Goal: Use online tool/utility

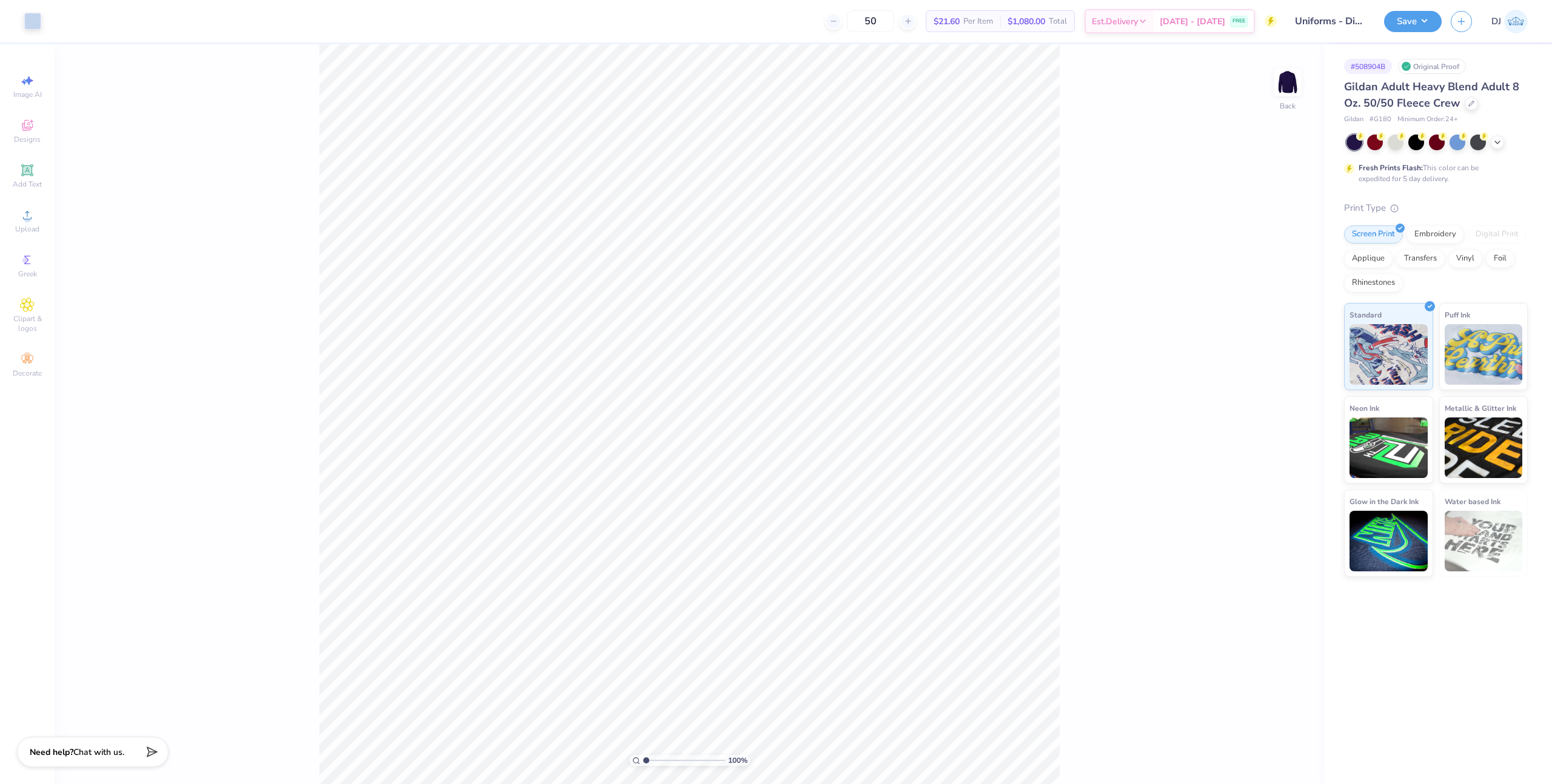
click at [1507, 140] on div at bounding box center [1437, 143] width 181 height 16
click at [1499, 140] on polyline at bounding box center [1497, 141] width 5 height 2
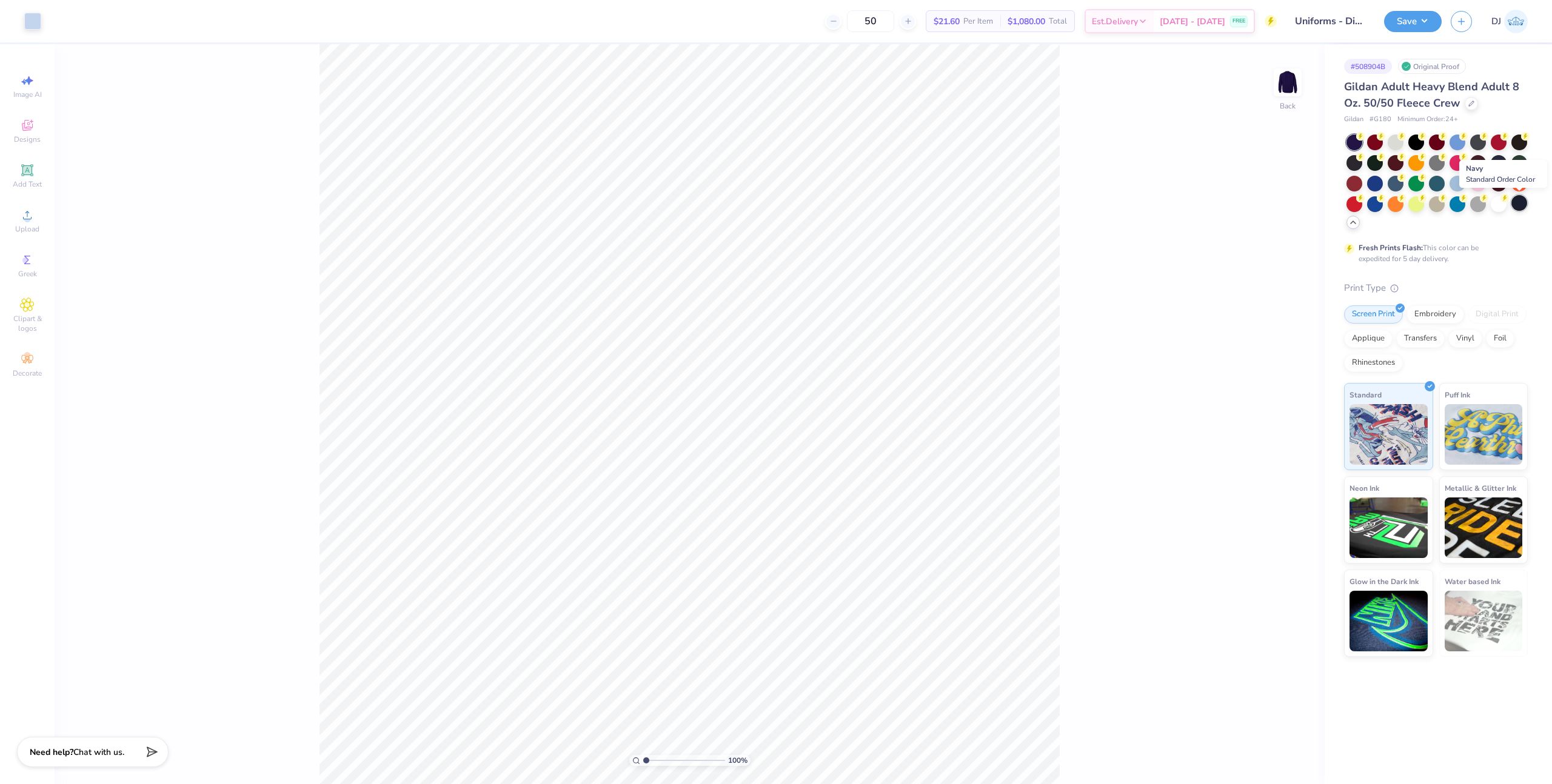
click at [1518, 207] on div at bounding box center [1519, 203] width 16 height 16
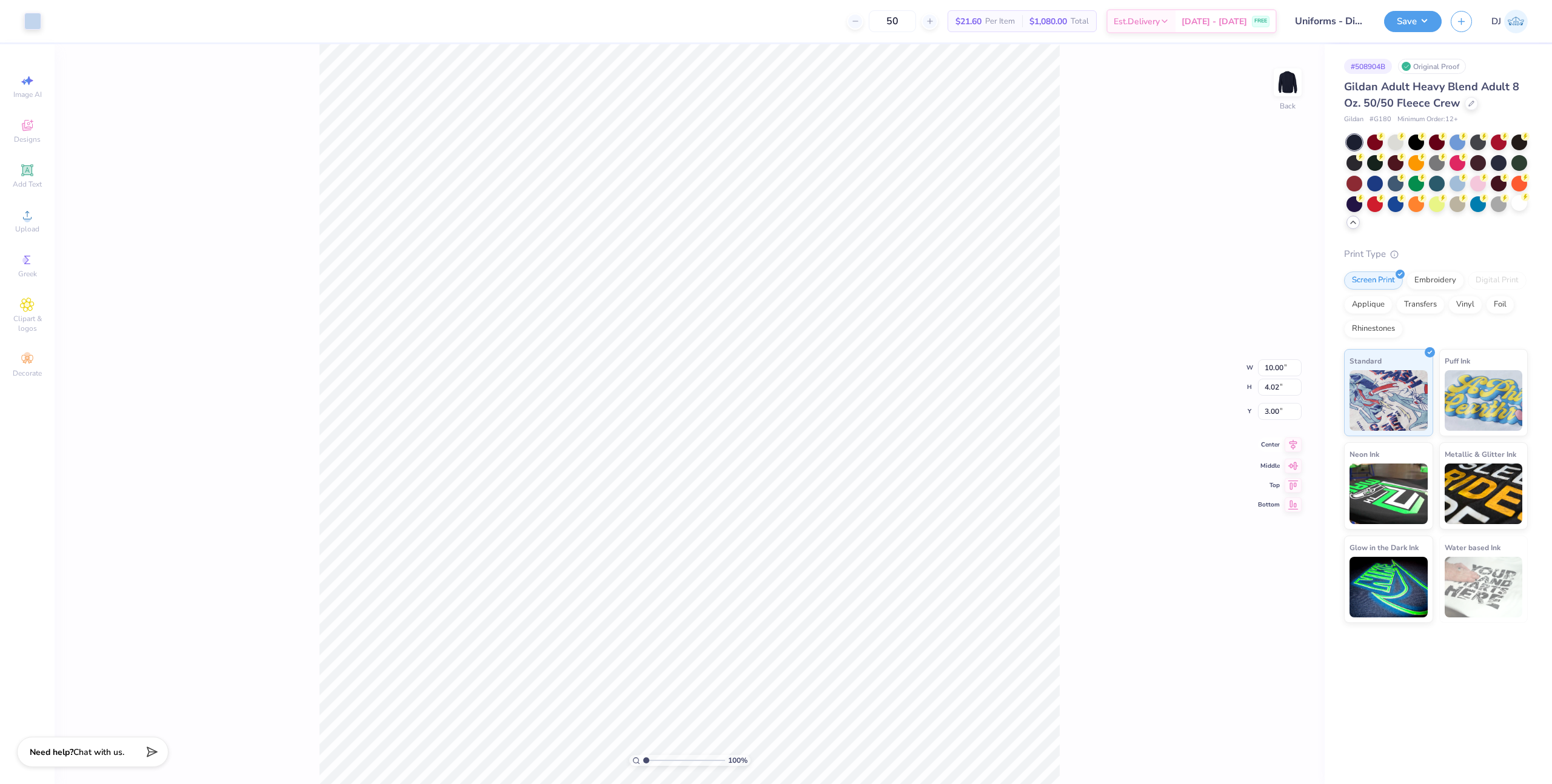
click at [1290, 443] on icon at bounding box center [1293, 444] width 17 height 15
click at [1429, 24] on button "Save" at bounding box center [1413, 19] width 58 height 21
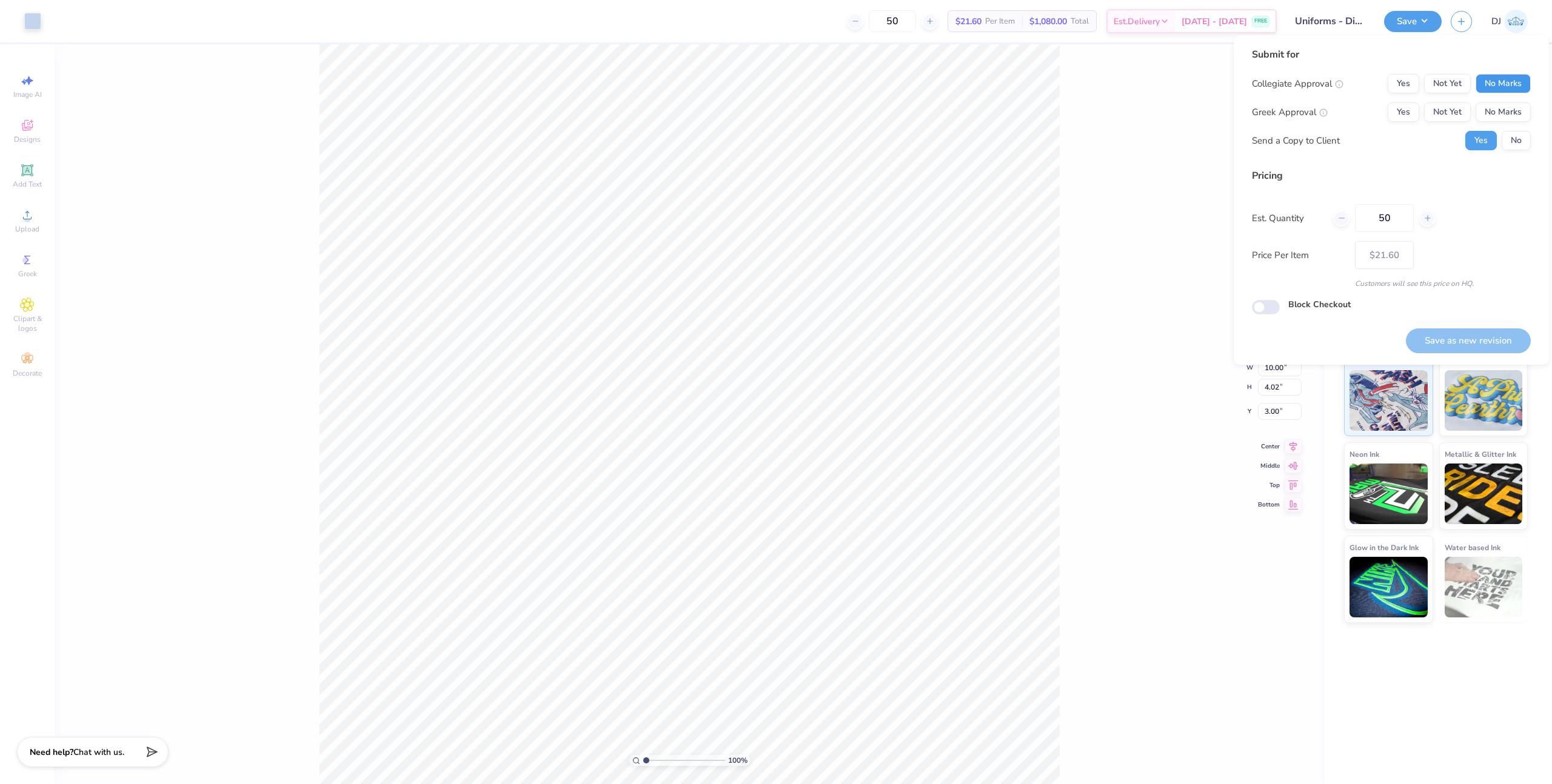
click at [1510, 85] on button "No Marks" at bounding box center [1503, 84] width 56 height 20
click at [1505, 107] on button "No Marks" at bounding box center [1503, 112] width 56 height 20
click at [1507, 134] on button "No" at bounding box center [1516, 141] width 29 height 20
click at [1492, 333] on button "Save as new revision" at bounding box center [1469, 340] width 125 height 25
type input "$21.60"
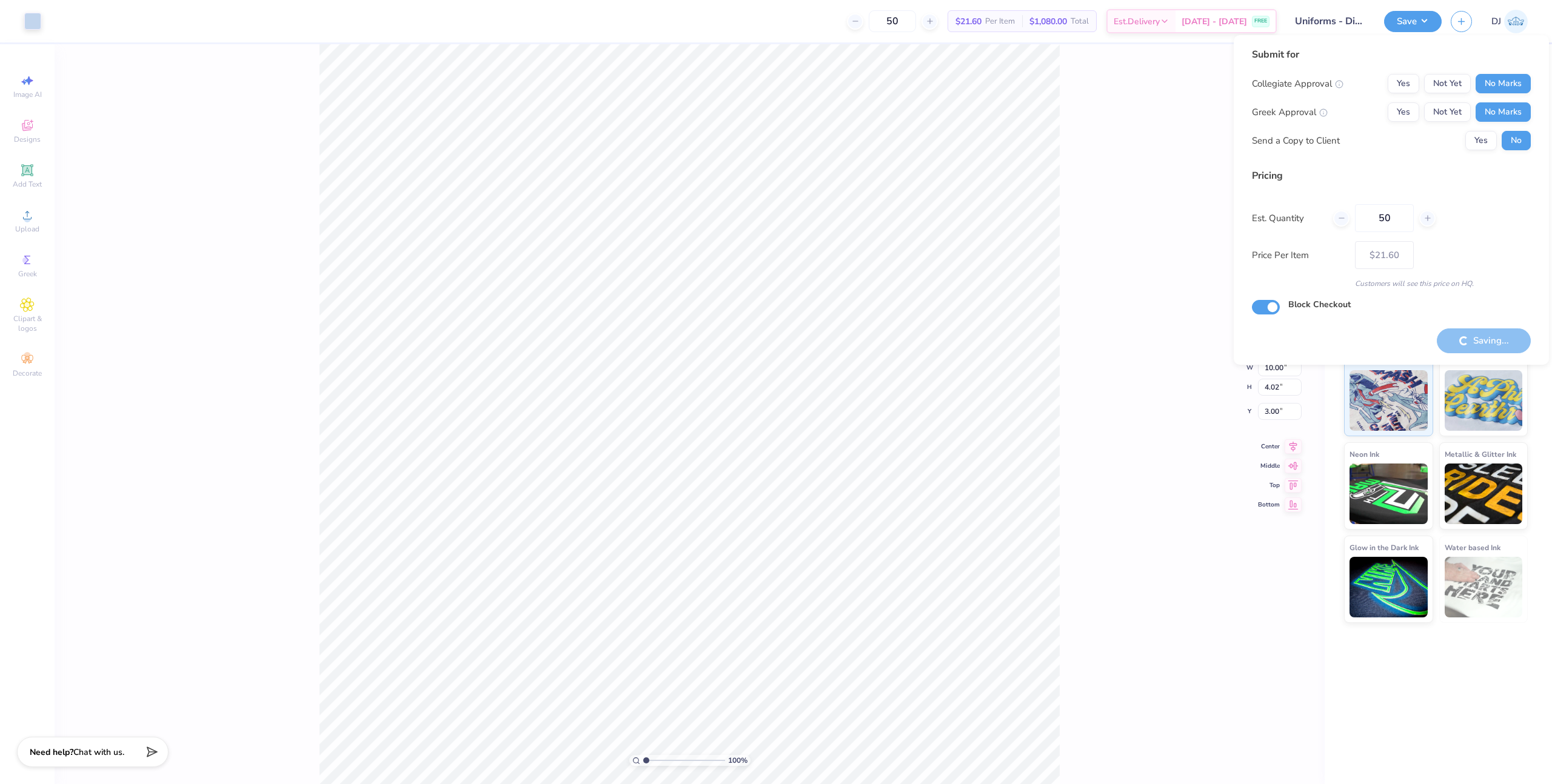
checkbox input "true"
